Goal: Find specific page/section: Find specific page/section

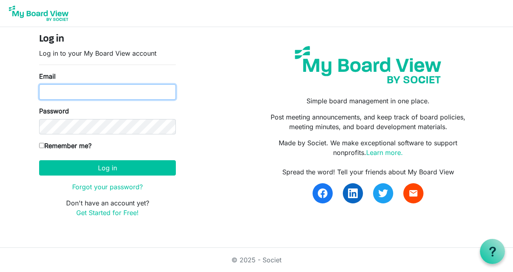
click at [96, 92] on input "Email" at bounding box center [107, 91] width 137 height 15
type input "[EMAIL_ADDRESS][DOMAIN_NAME]"
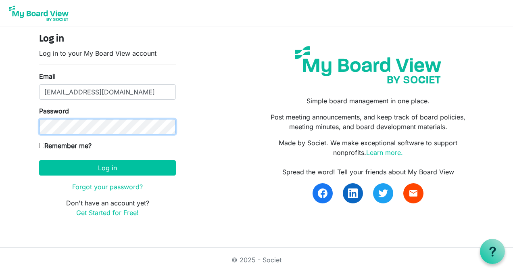
click at [39, 160] on button "Log in" at bounding box center [107, 167] width 137 height 15
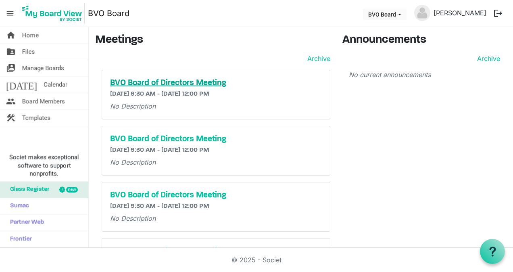
click at [132, 79] on h5 "BVO Board of Directors Meeting" at bounding box center [216, 83] width 212 height 10
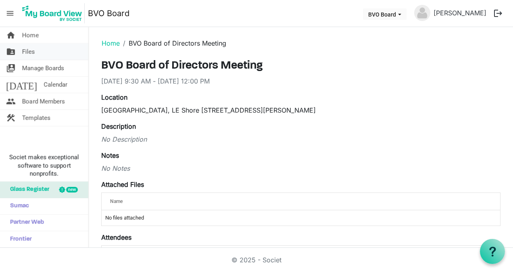
click at [25, 49] on span "Files" at bounding box center [28, 52] width 13 height 16
